Goal: Task Accomplishment & Management: Complete application form

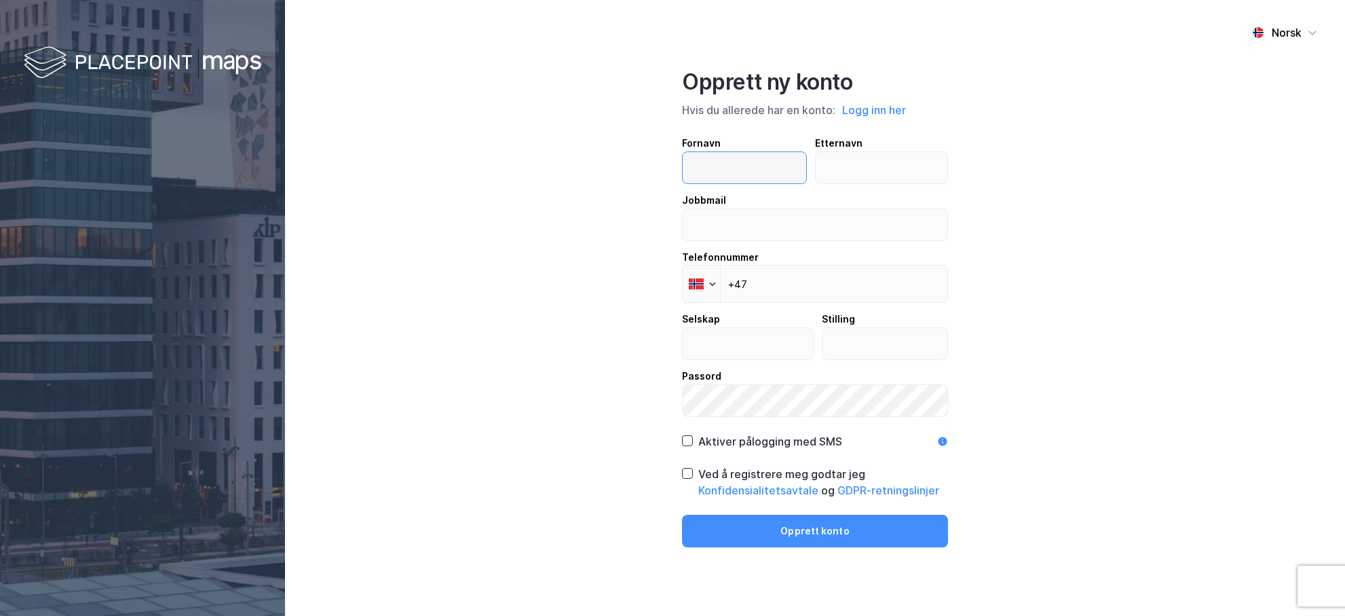
click at [732, 166] on input "text" at bounding box center [745, 167] width 124 height 31
type input "Ken Henry"
click at [846, 164] on input "text" at bounding box center [882, 167] width 132 height 31
type input "Bøien"
click at [732, 229] on input "email" at bounding box center [815, 224] width 265 height 31
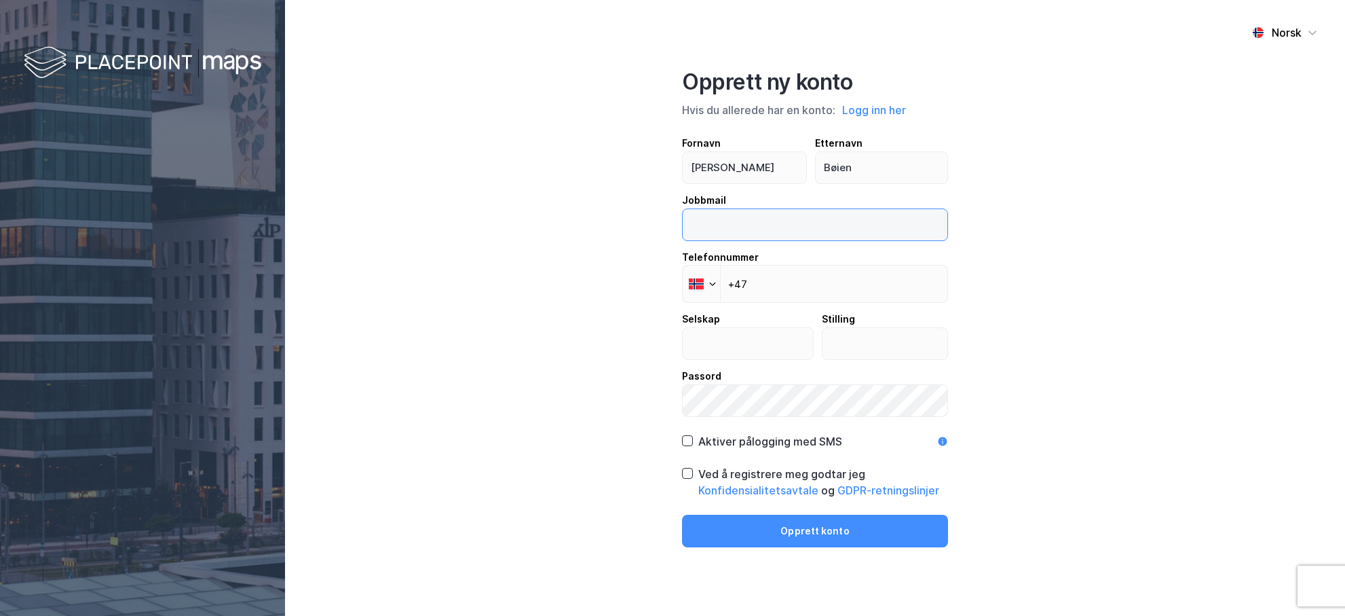
type input "khb@termoenergi.no"
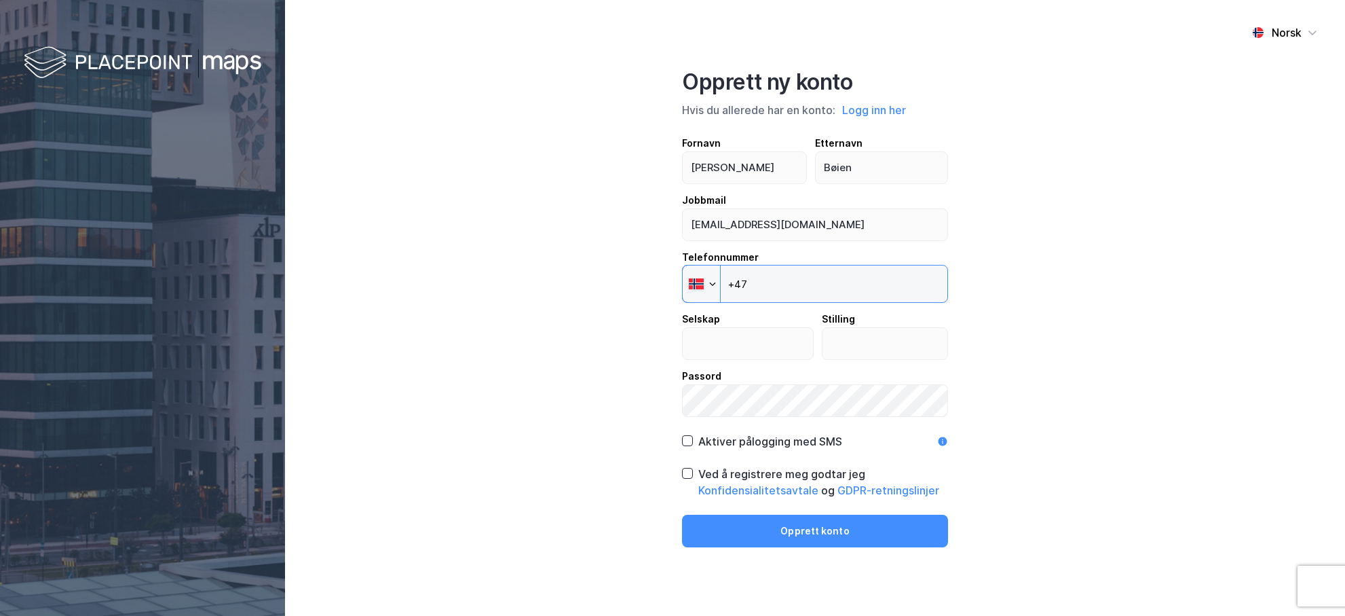
click at [831, 288] on input "+47" at bounding box center [815, 284] width 266 height 38
type input "+47 907 50 400"
click at [732, 343] on input "text" at bounding box center [748, 343] width 130 height 31
type input "Termoenergi Norge AS"
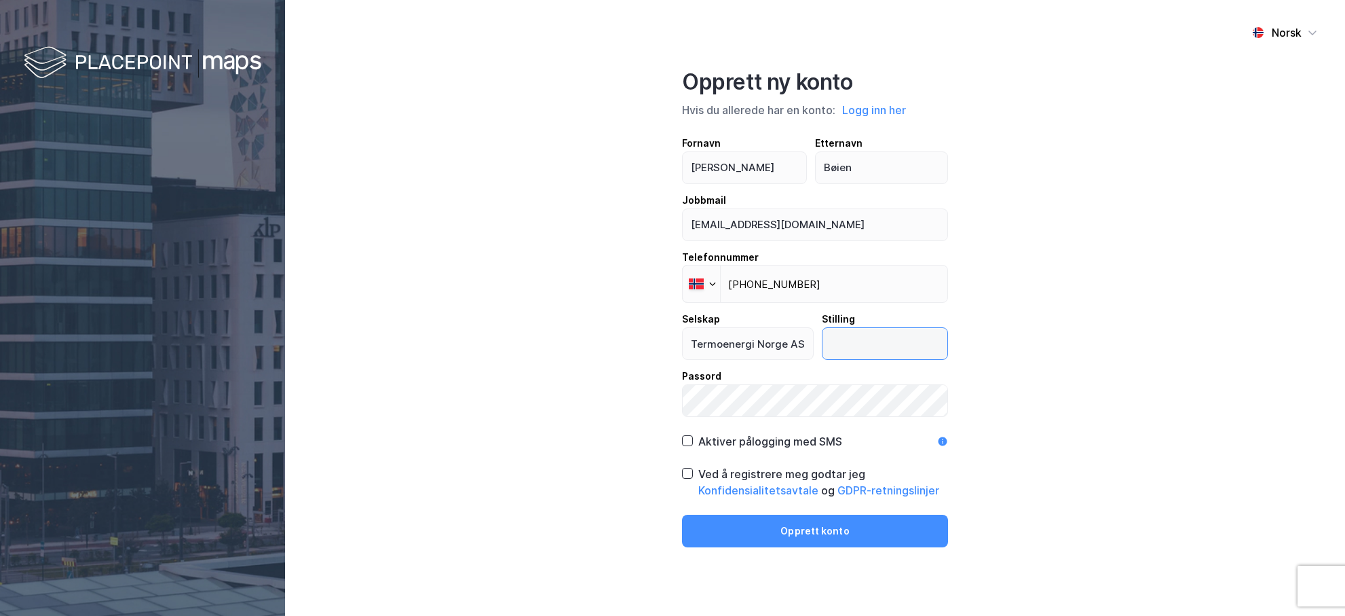
click at [852, 348] on input "text" at bounding box center [886, 343] width 126 height 31
type input "s"
type input "R"
type input "Salg"
click at [687, 474] on icon at bounding box center [688, 473] width 10 height 10
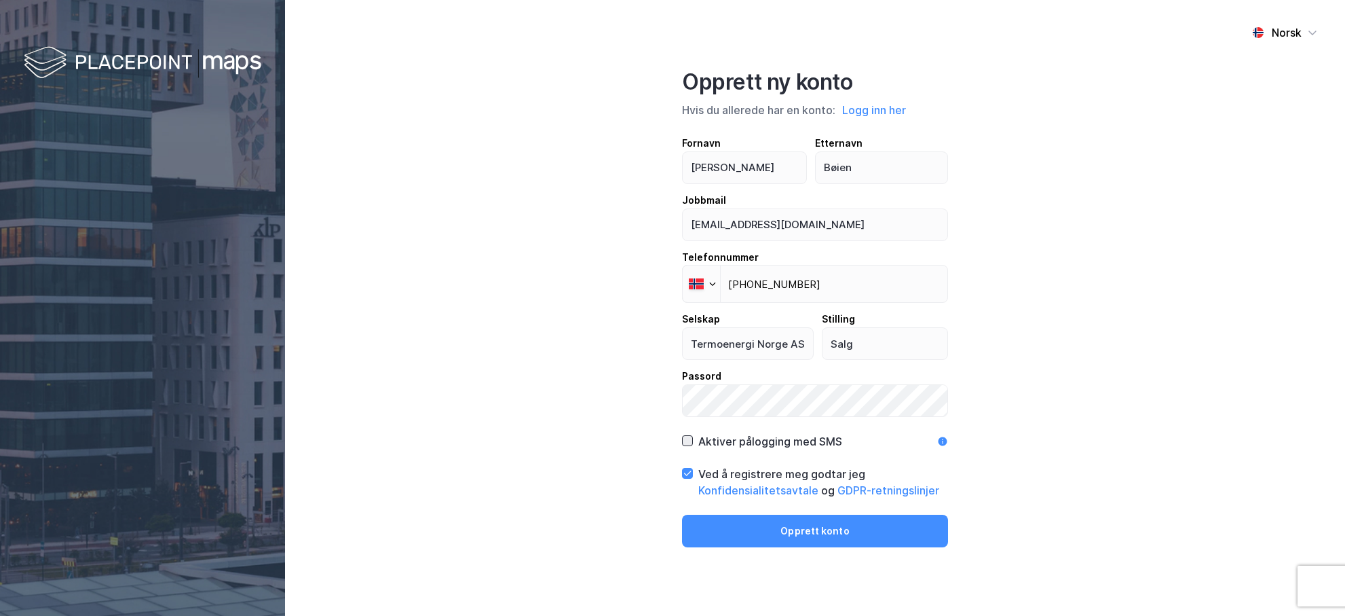
click at [688, 440] on icon at bounding box center [688, 441] width 10 height 10
click at [824, 531] on button "Opprett konto" at bounding box center [815, 531] width 266 height 33
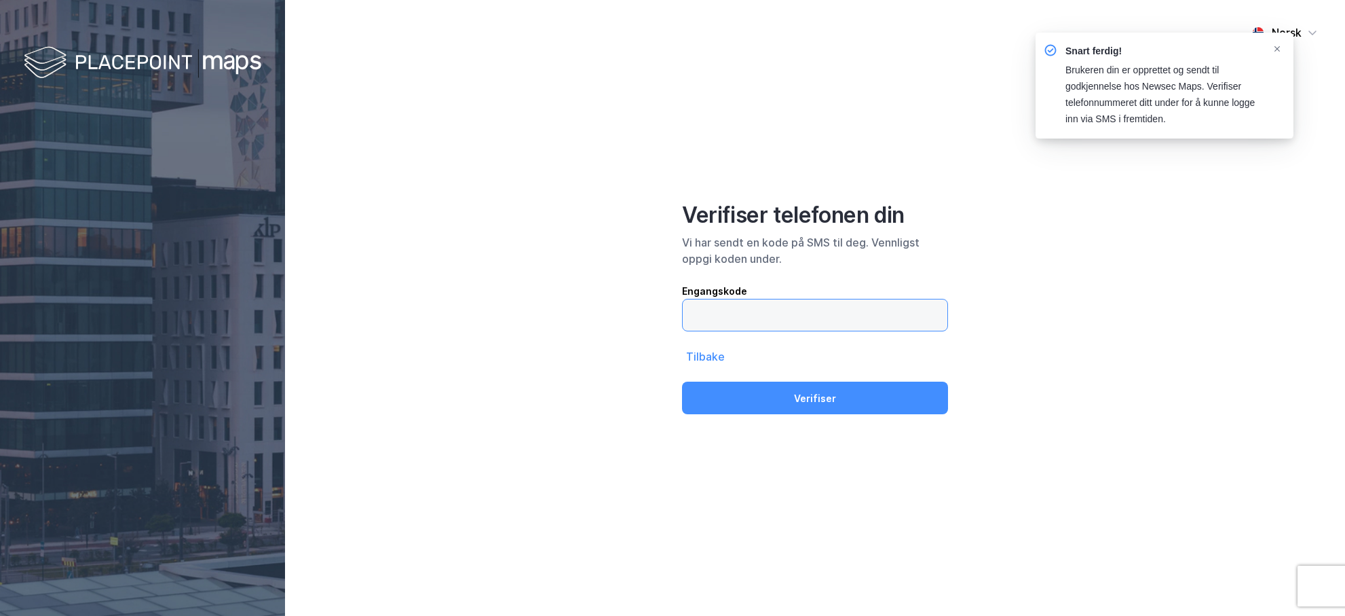
click at [711, 314] on input "text" at bounding box center [815, 314] width 265 height 31
type input "780773"
click at [682, 381] on button "Verifiser" at bounding box center [815, 397] width 266 height 33
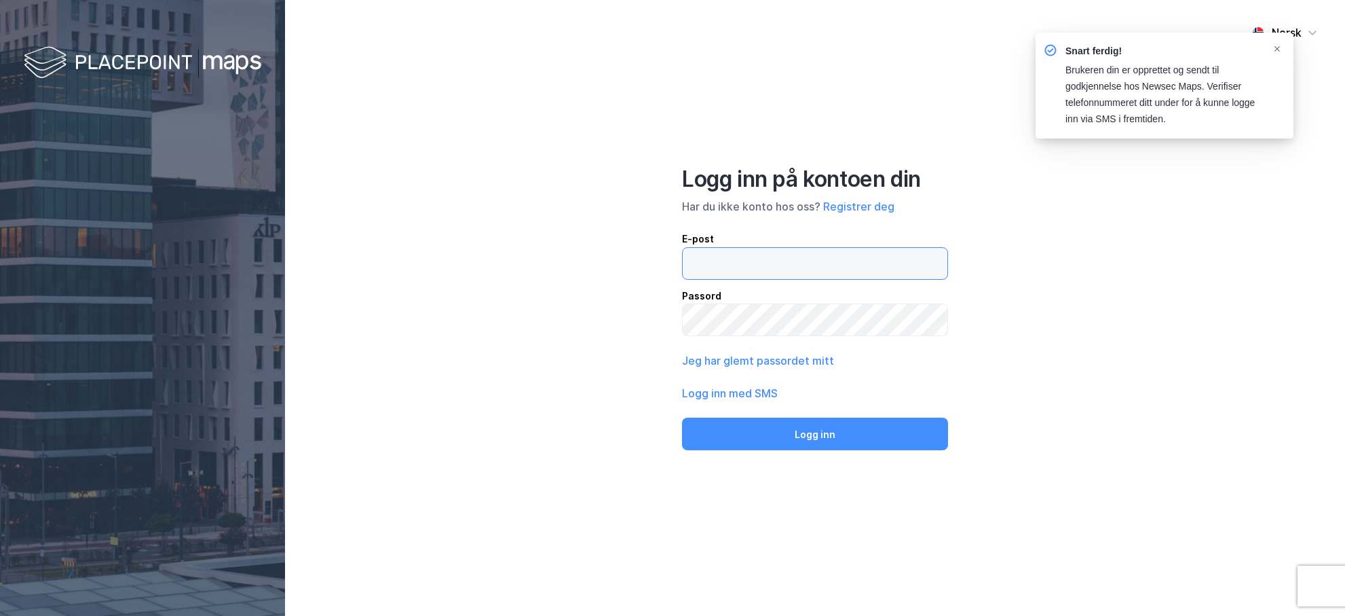
type input "khb@termoenergi.no"
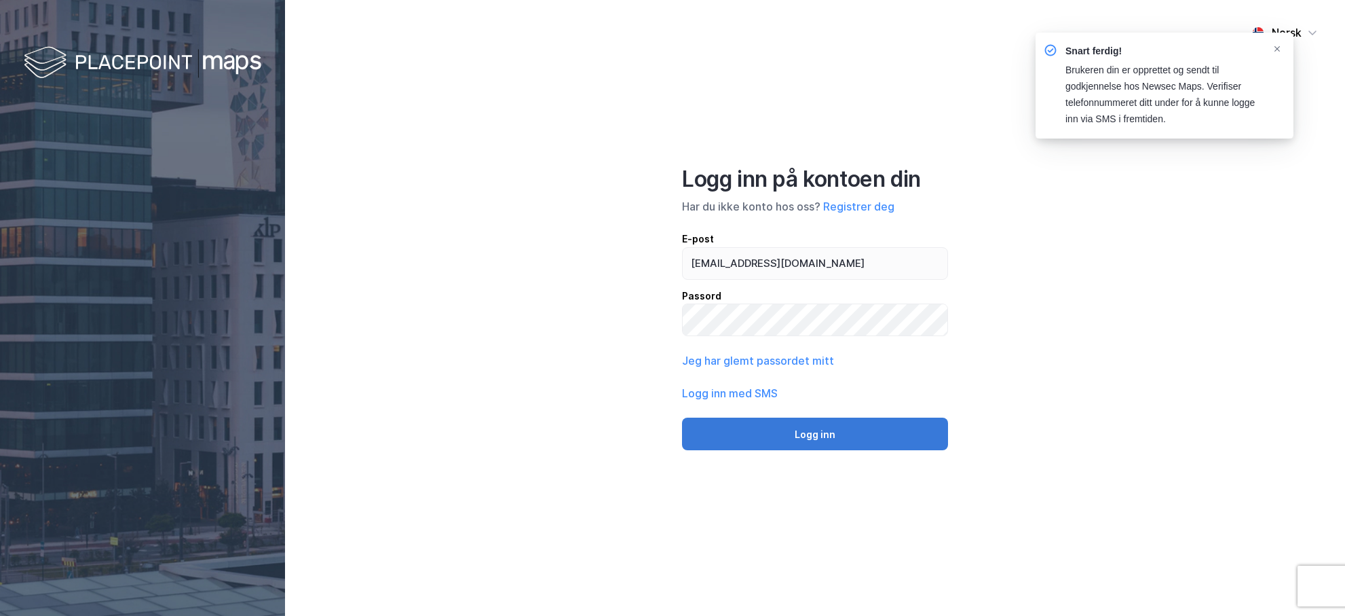
click at [830, 429] on button "Logg inn" at bounding box center [815, 433] width 266 height 33
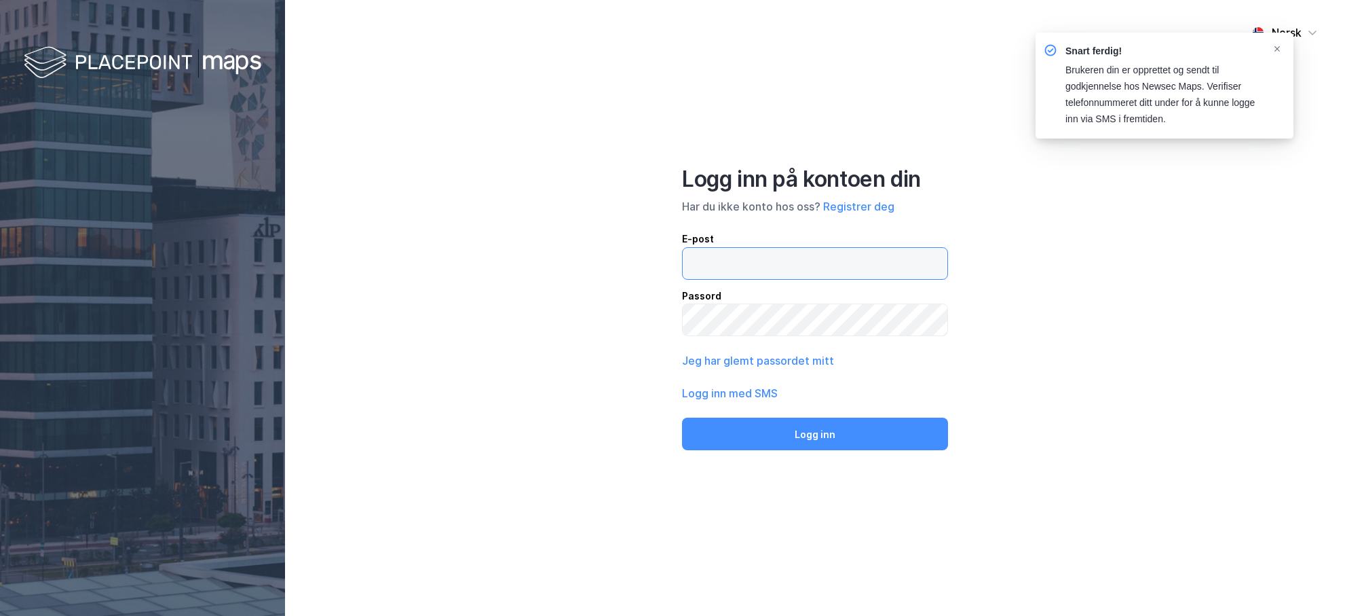
type input "khb@termoenergi.no"
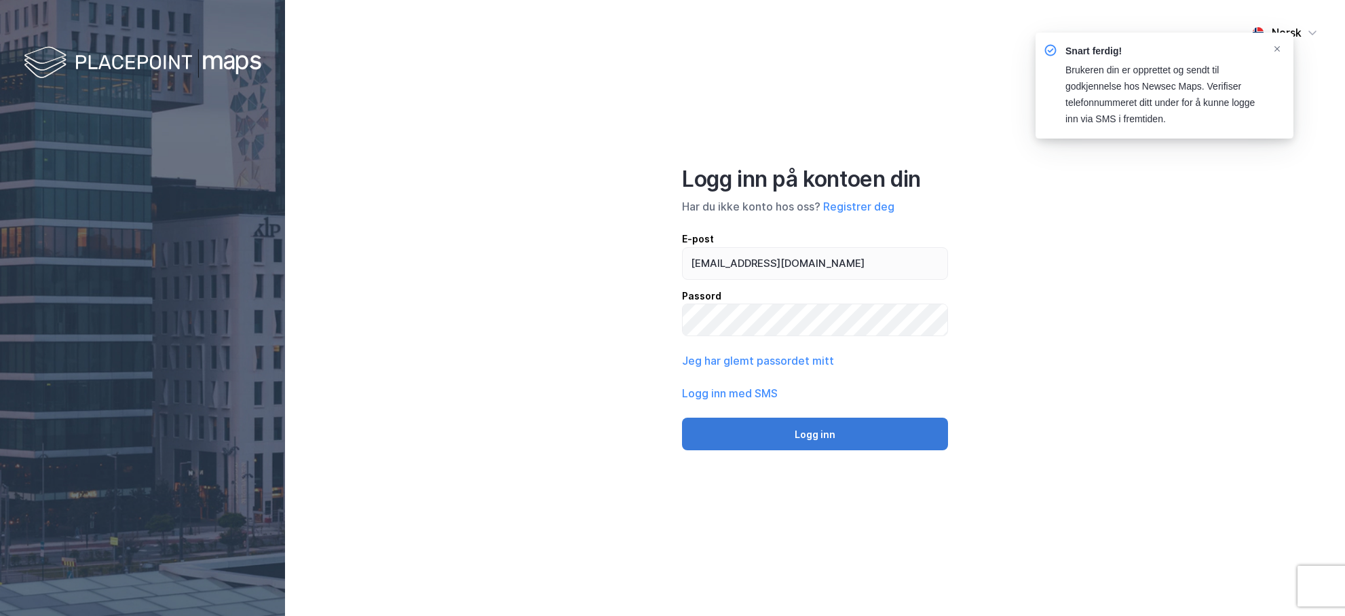
click at [817, 432] on button "Logg inn" at bounding box center [815, 433] width 266 height 33
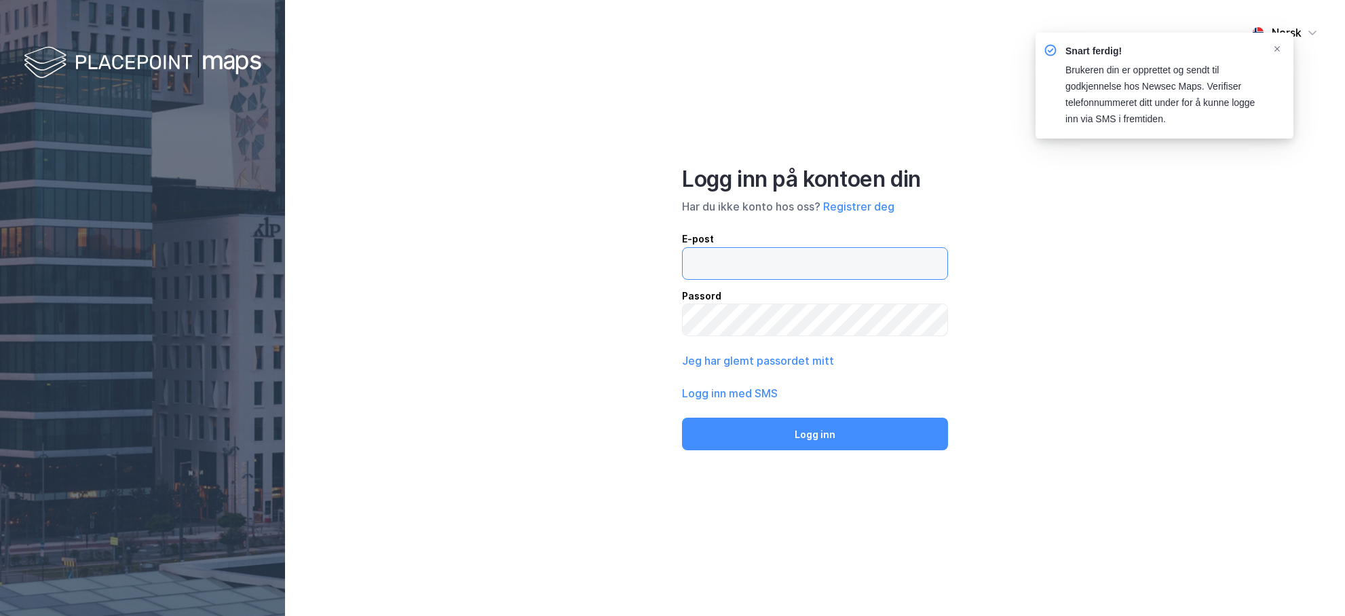
type input "khb@termoenergi.no"
click at [1279, 45] on icon "Notifications Alt+T" at bounding box center [1277, 49] width 8 height 8
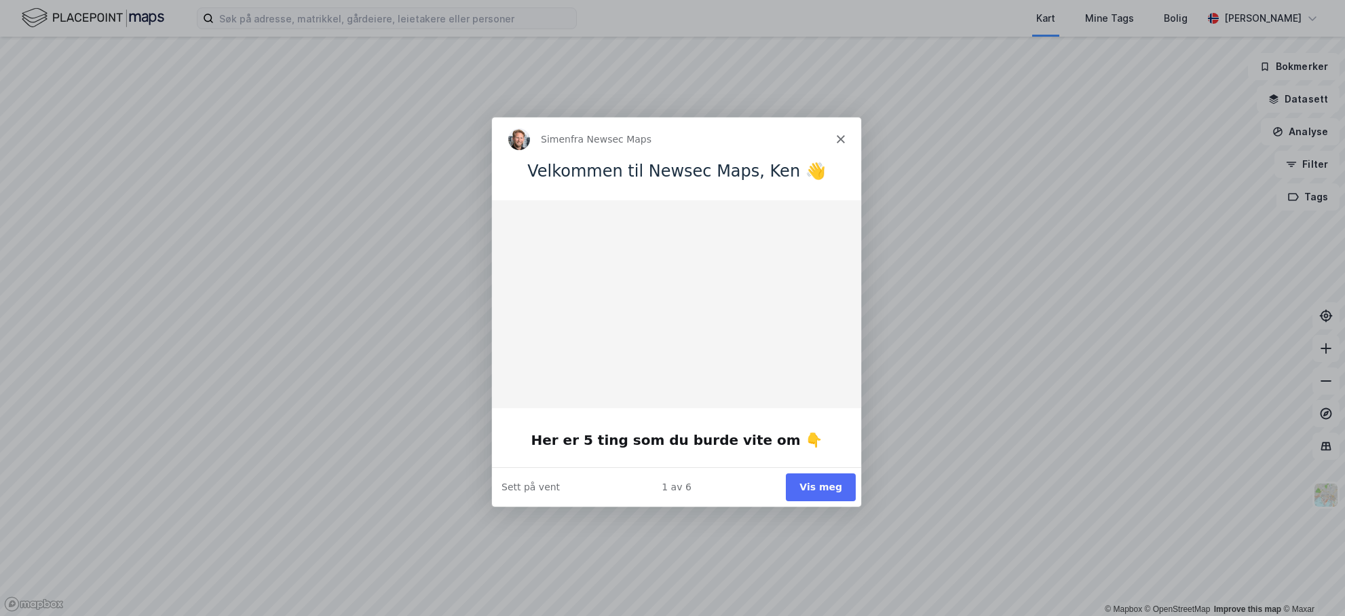
click at [827, 483] on button "Vis meg" at bounding box center [820, 486] width 70 height 28
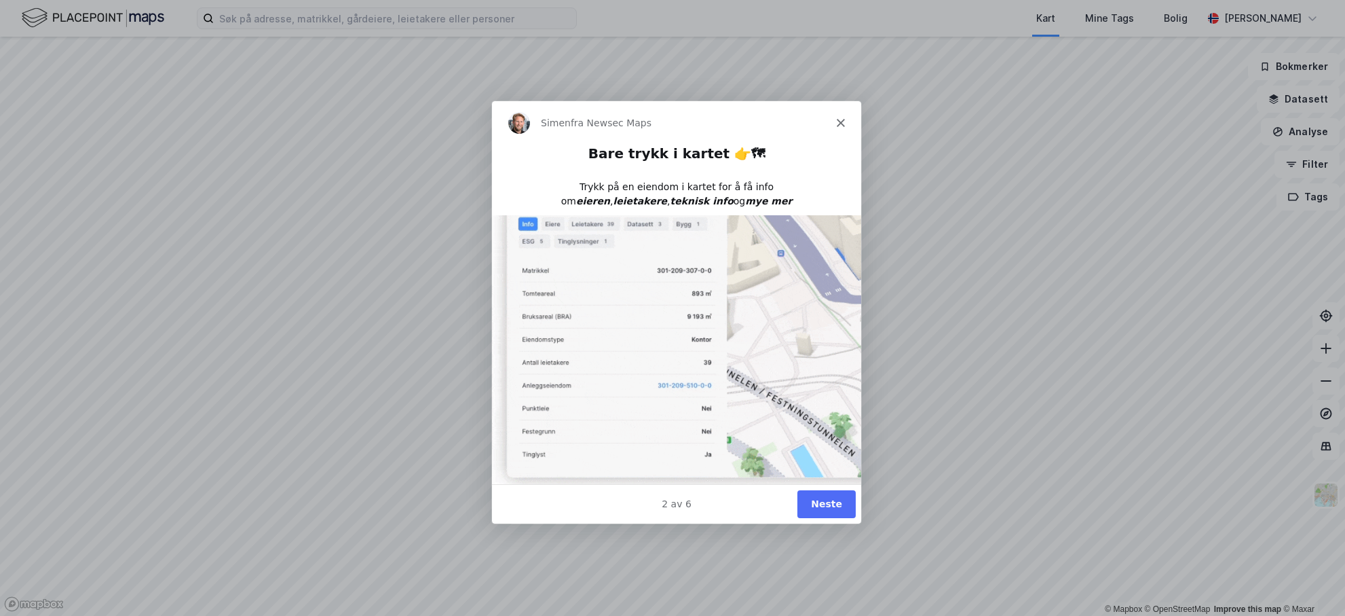
click at [825, 502] on button "Neste" at bounding box center [826, 503] width 58 height 28
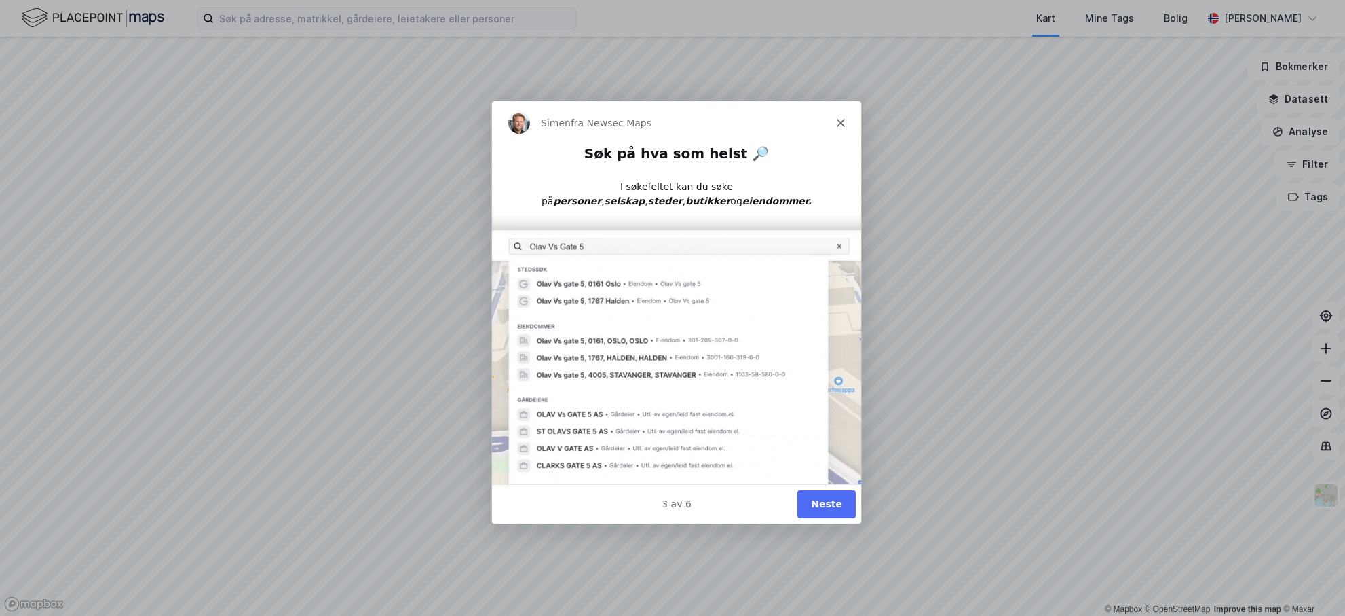
click at [824, 497] on button "Neste" at bounding box center [826, 503] width 58 height 28
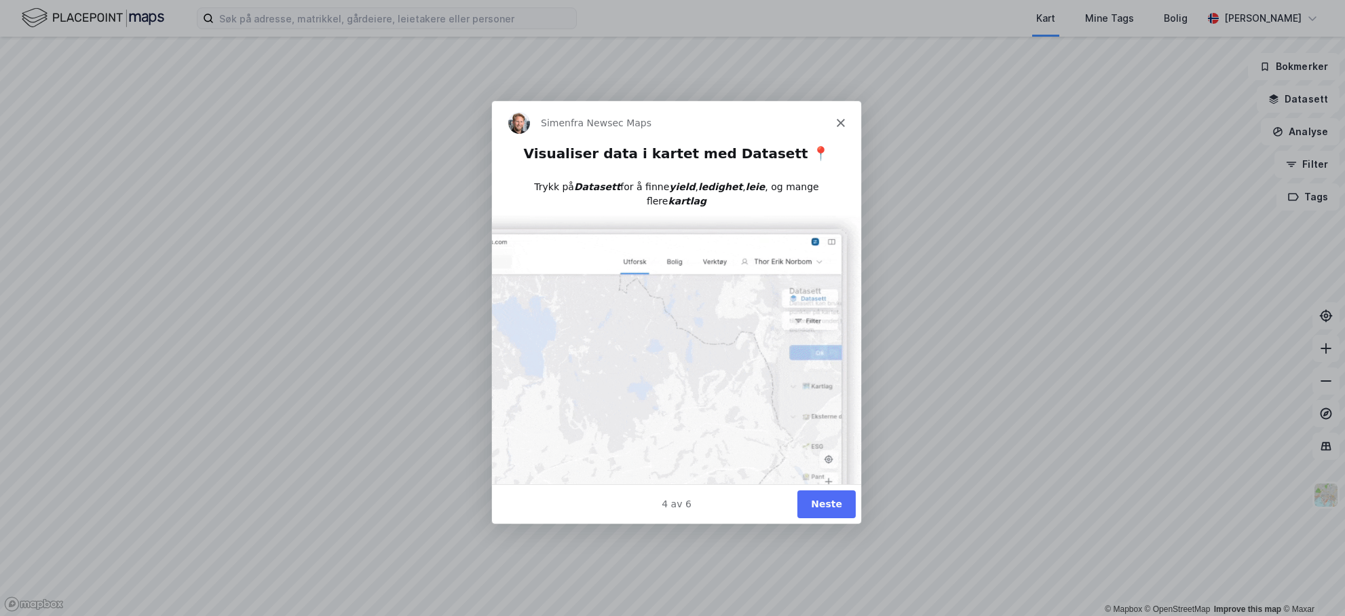
click at [826, 495] on button "Neste" at bounding box center [826, 503] width 58 height 28
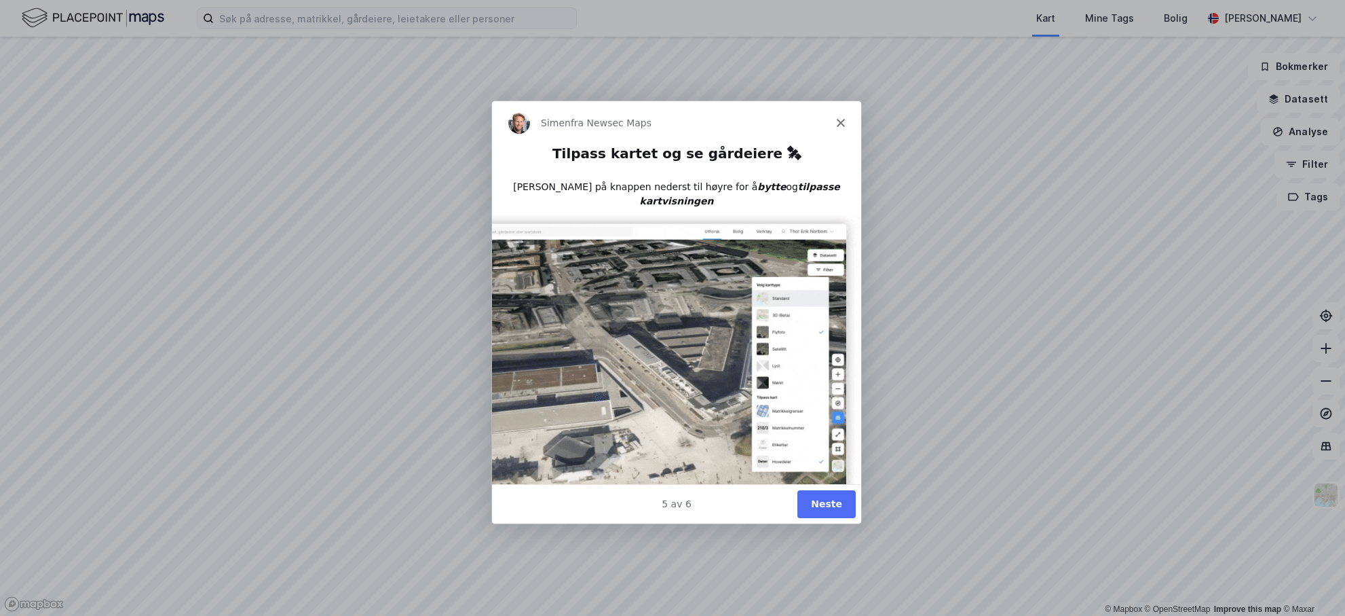
click at [823, 501] on button "Neste" at bounding box center [826, 503] width 58 height 28
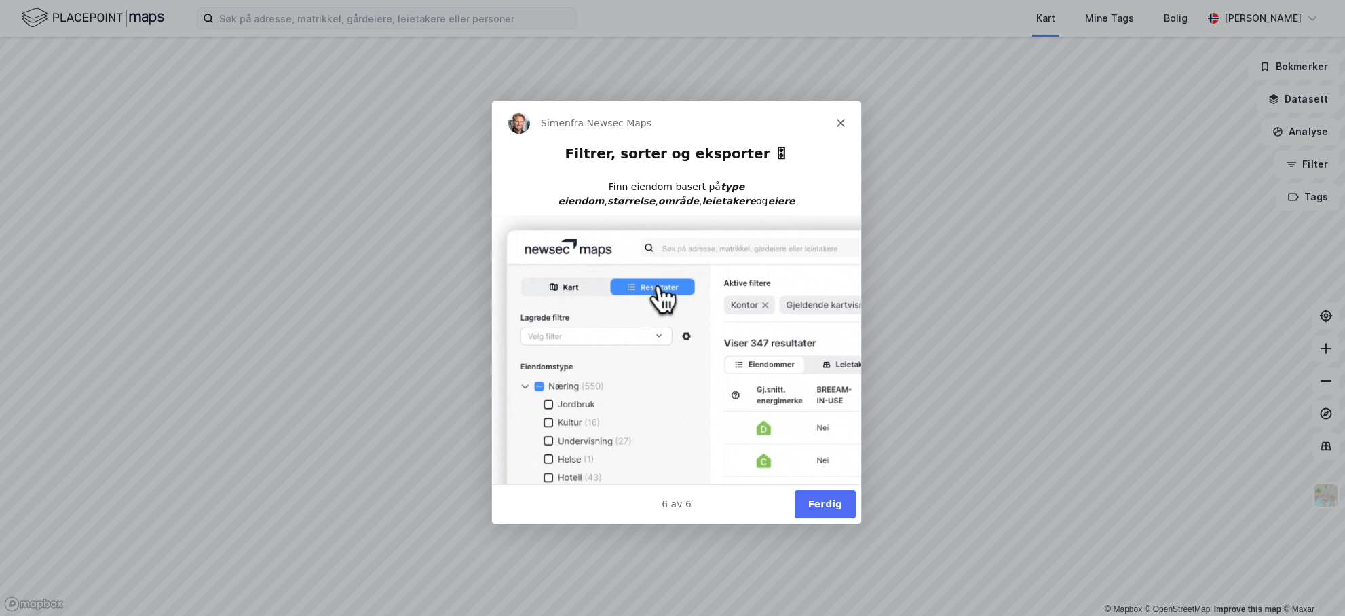
click at [834, 502] on button "Ferdig" at bounding box center [824, 503] width 61 height 28
